Goal: Information Seeking & Learning: Find specific fact

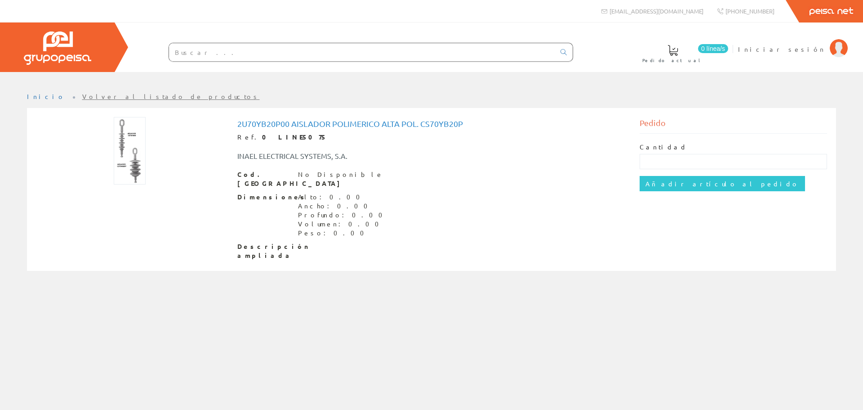
click at [122, 142] on img at bounding box center [130, 150] width 32 height 67
click at [128, 165] on img at bounding box center [130, 150] width 32 height 67
click at [82, 95] on link "Volver al listado de productos" at bounding box center [171, 96] width 178 height 8
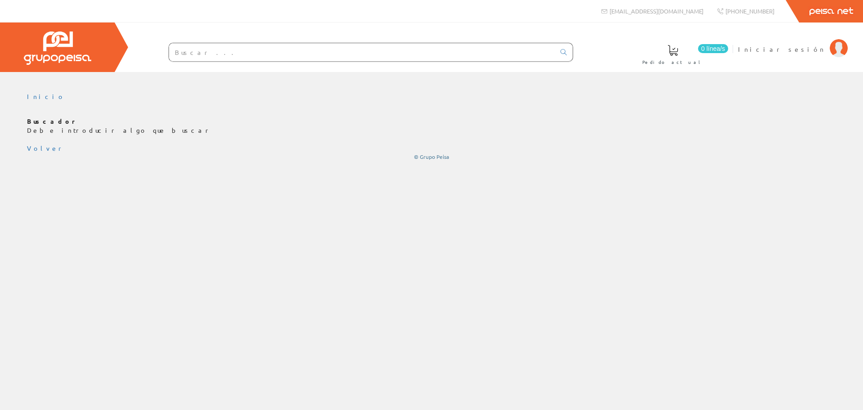
click at [239, 47] on input "text" at bounding box center [362, 52] width 386 height 18
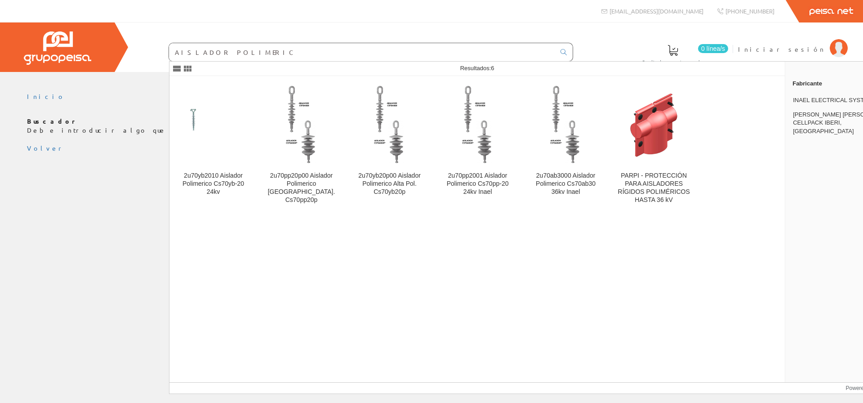
type input "AISLADOR POLIMERICO"
